Goal: Information Seeking & Learning: Learn about a topic

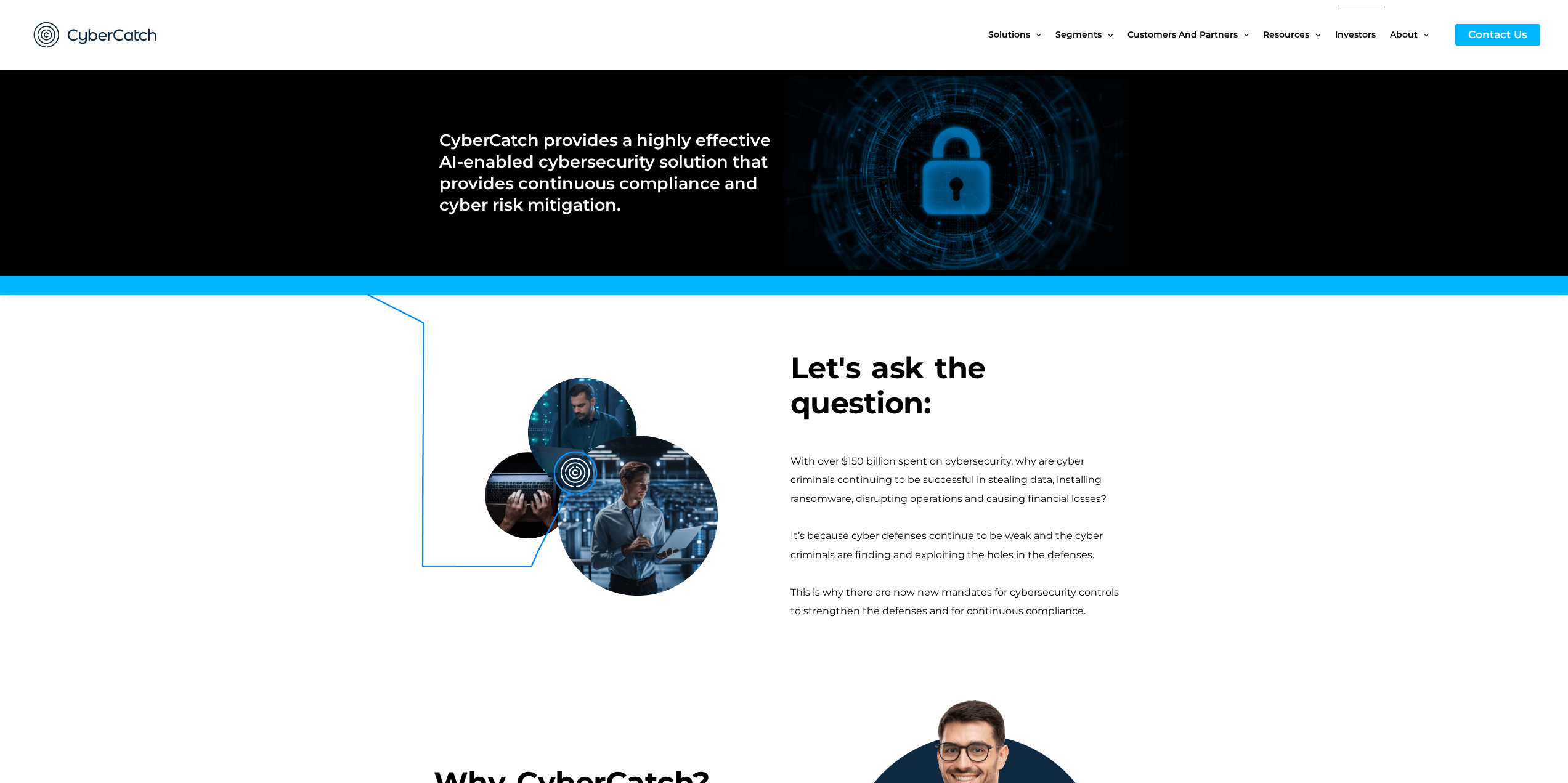
click at [1369, 37] on span "Investors" at bounding box center [1355, 34] width 40 height 52
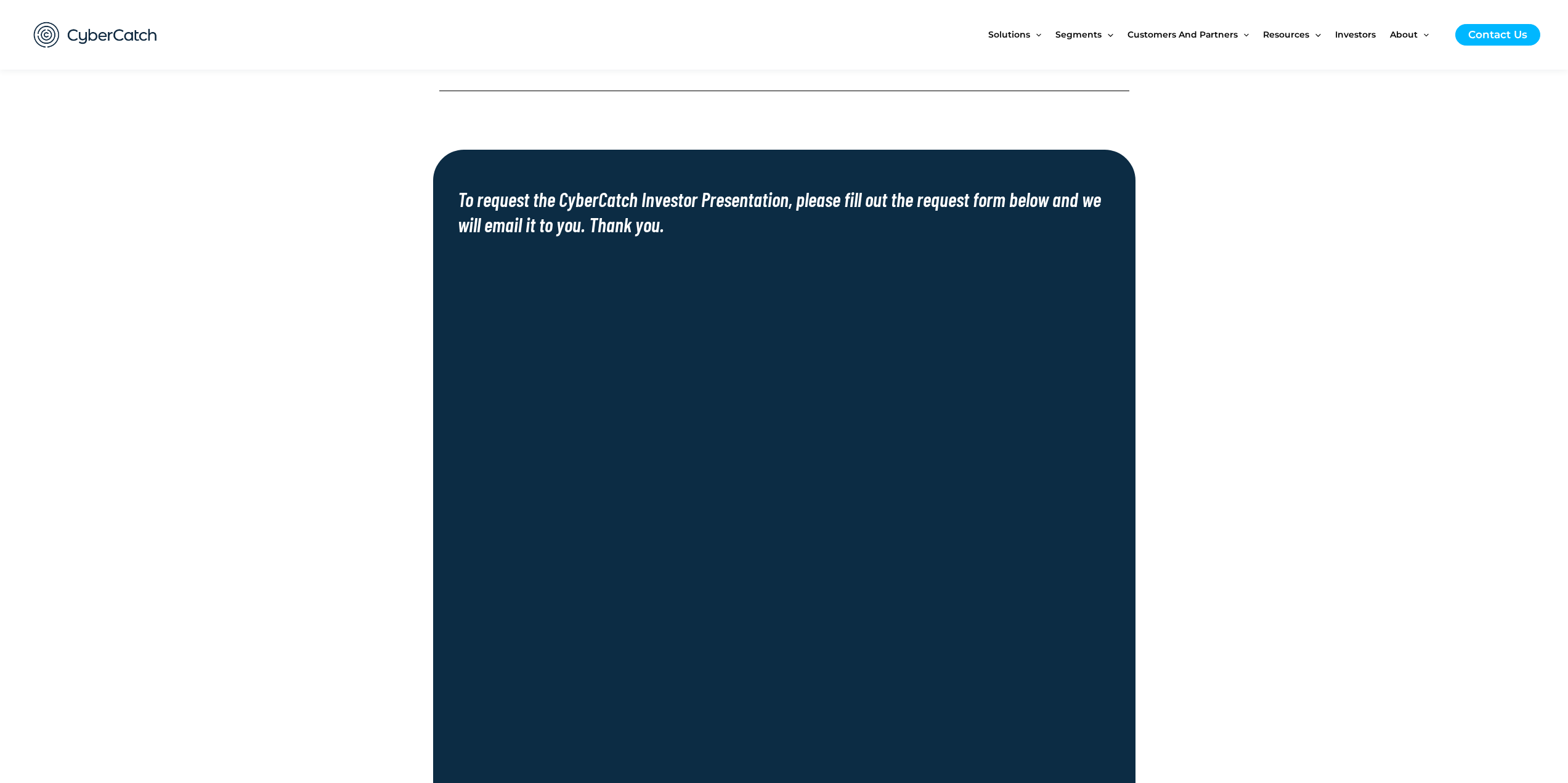
scroll to position [554, 0]
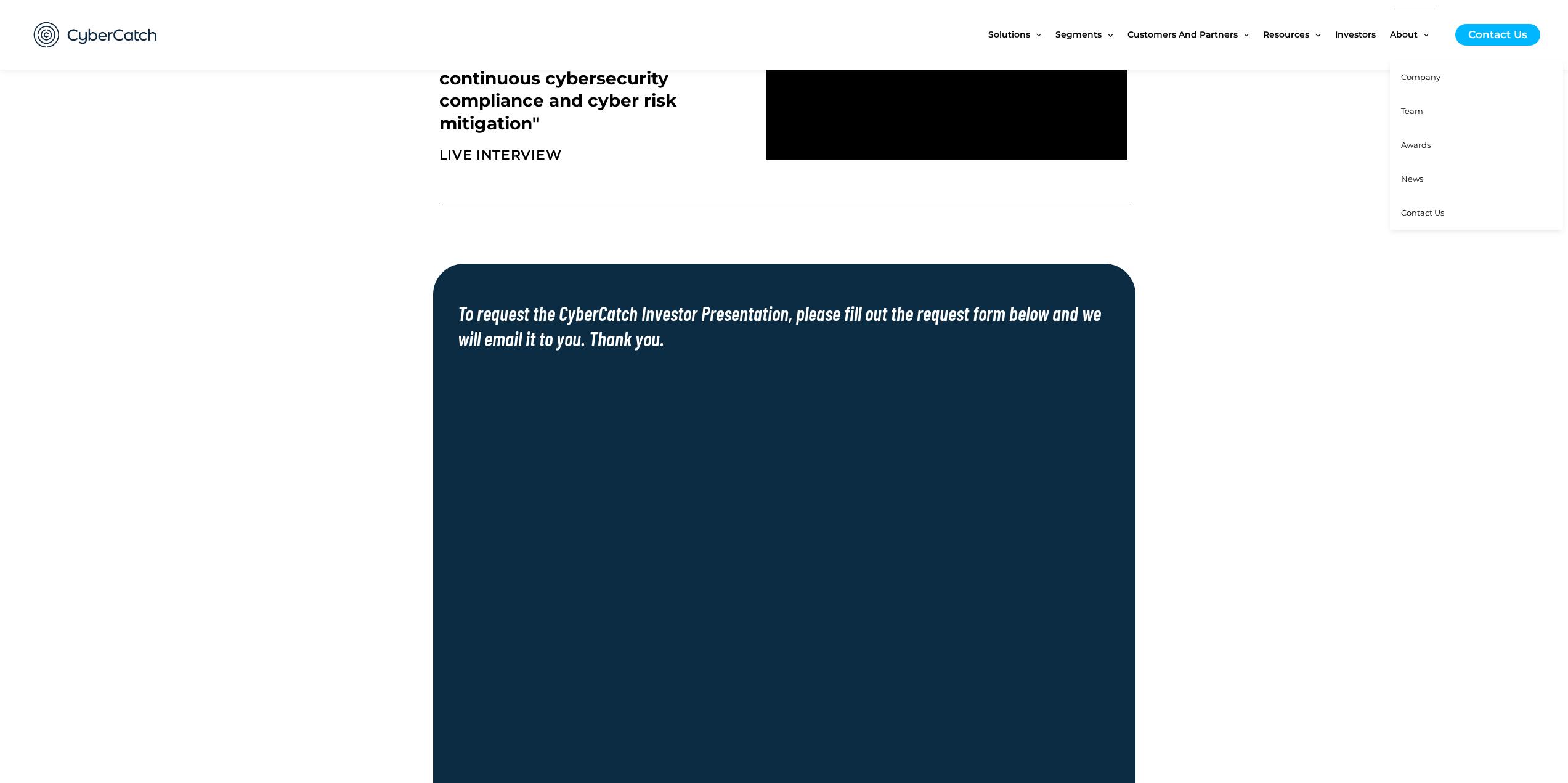
click at [1405, 80] on span "Company" at bounding box center [1420, 77] width 40 height 10
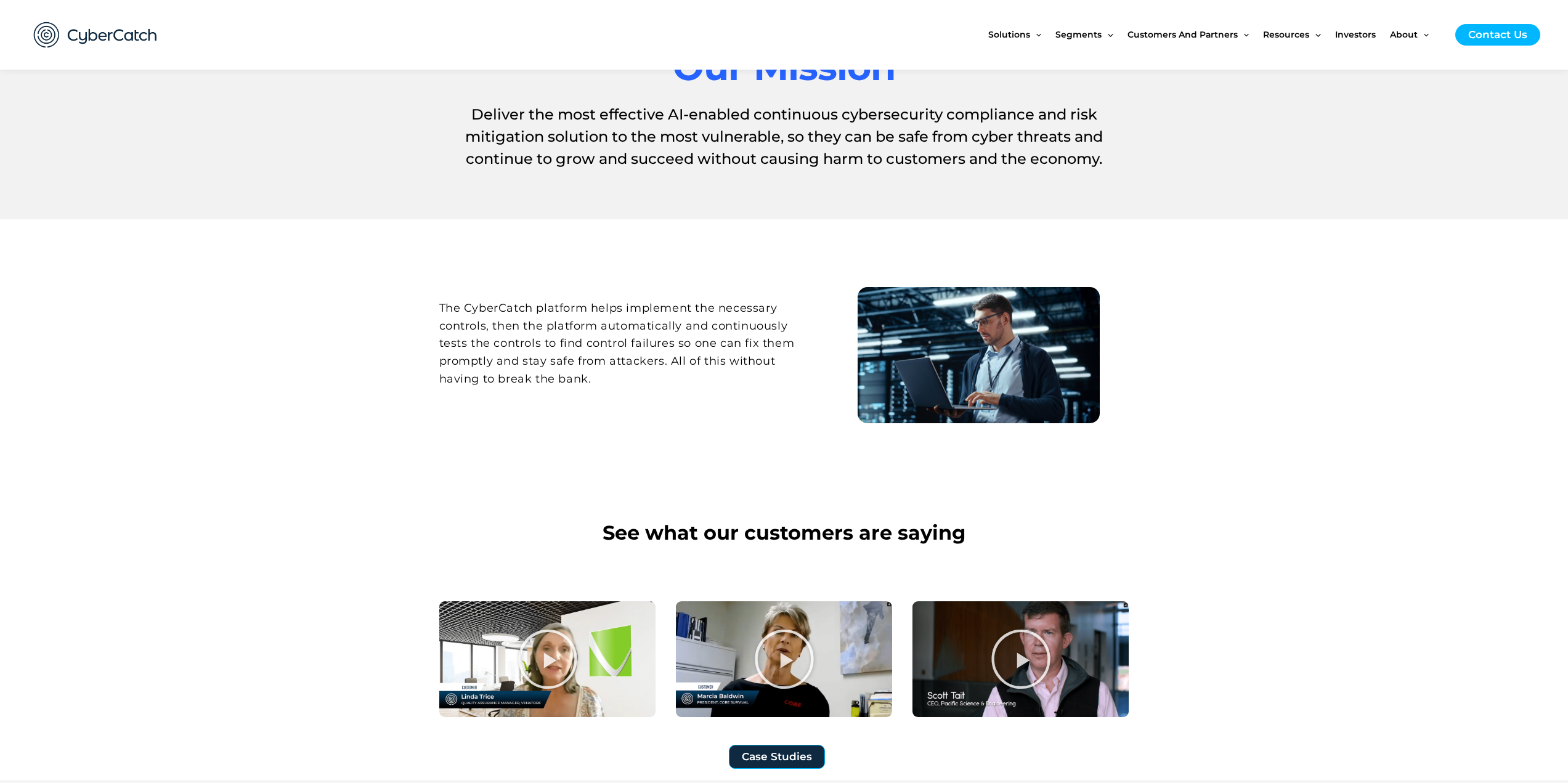
scroll to position [185, 0]
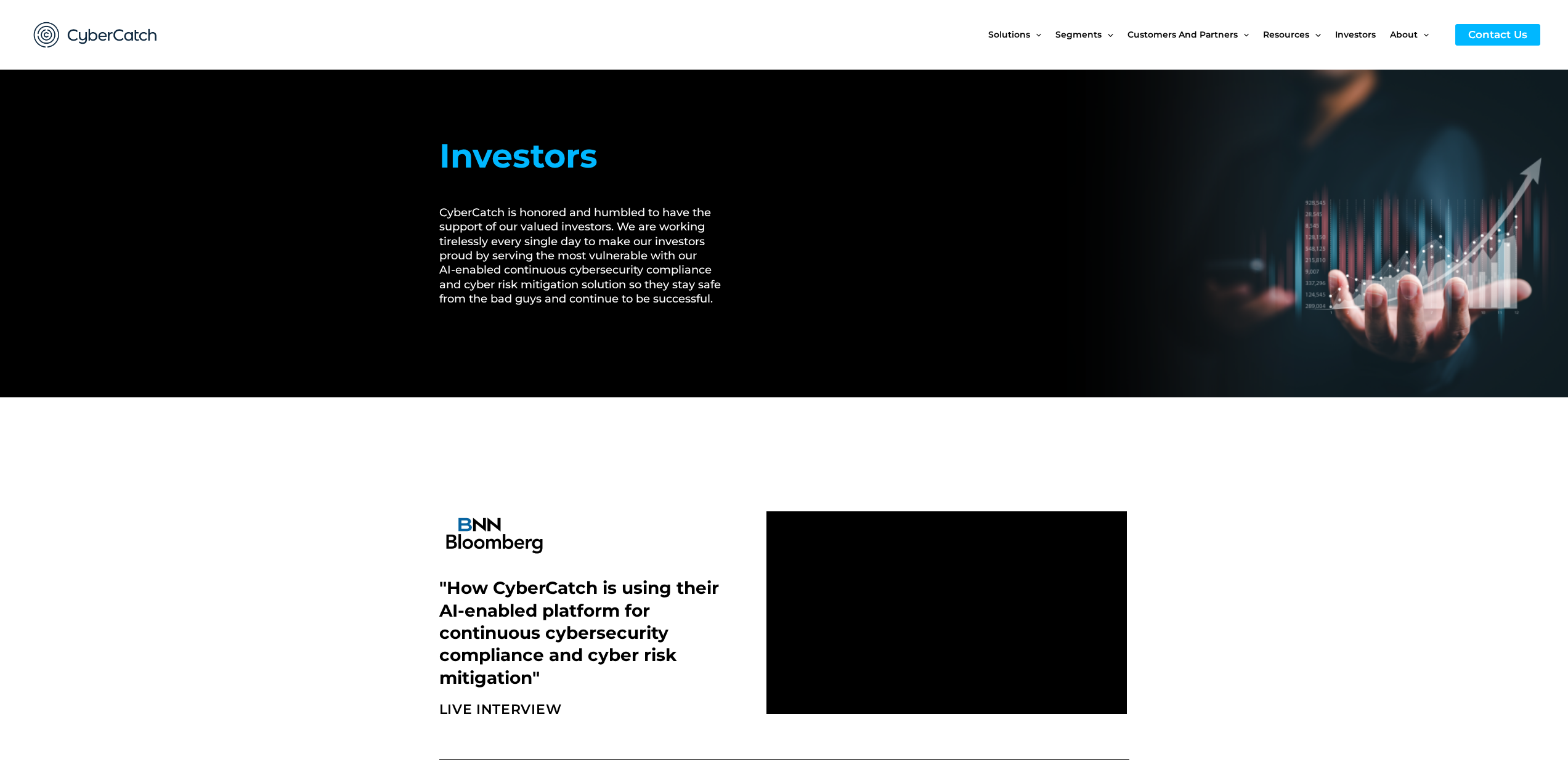
click at [97, 38] on img at bounding box center [95, 35] width 148 height 51
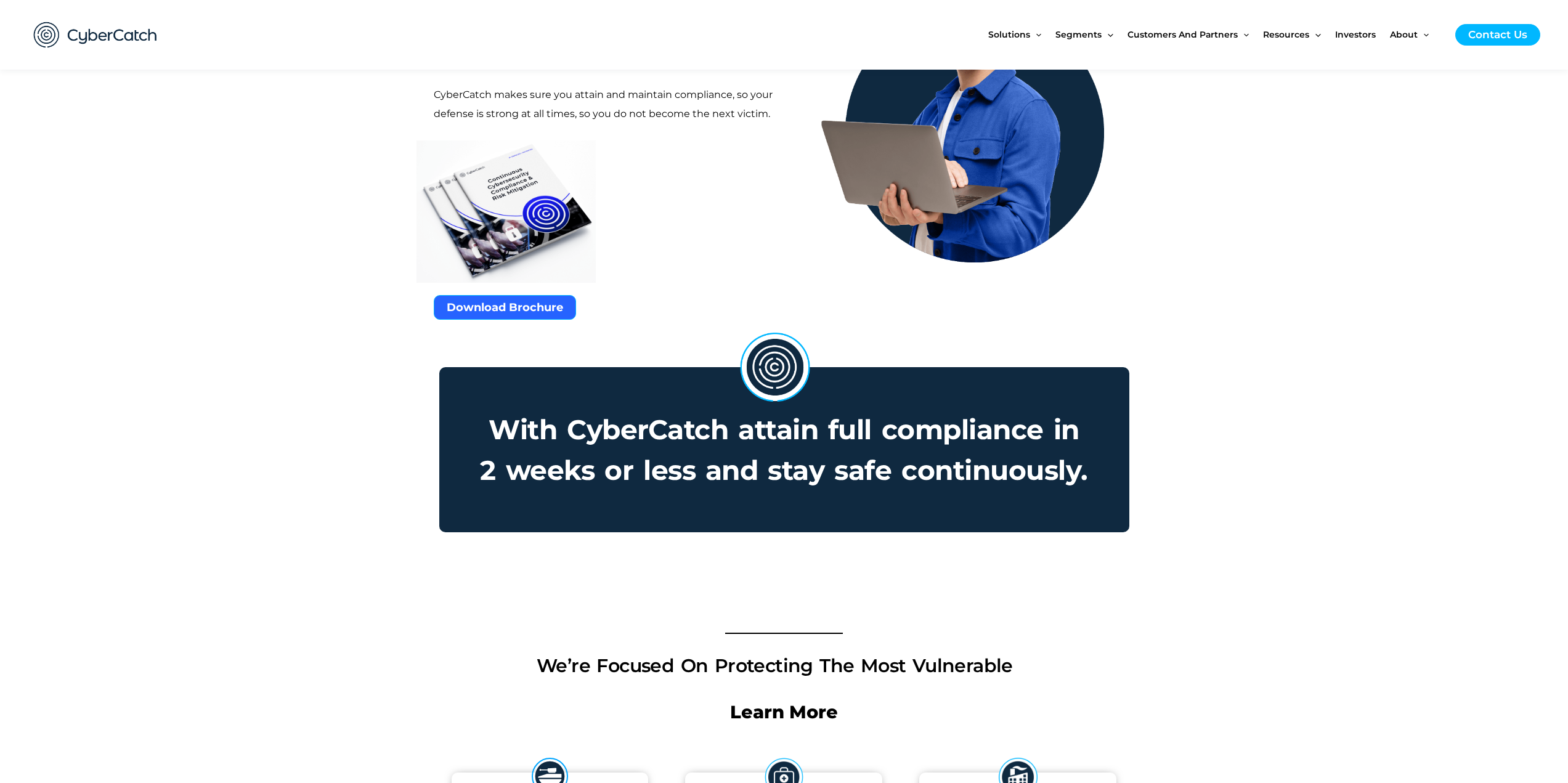
scroll to position [739, 0]
